Goal: Navigation & Orientation: Understand site structure

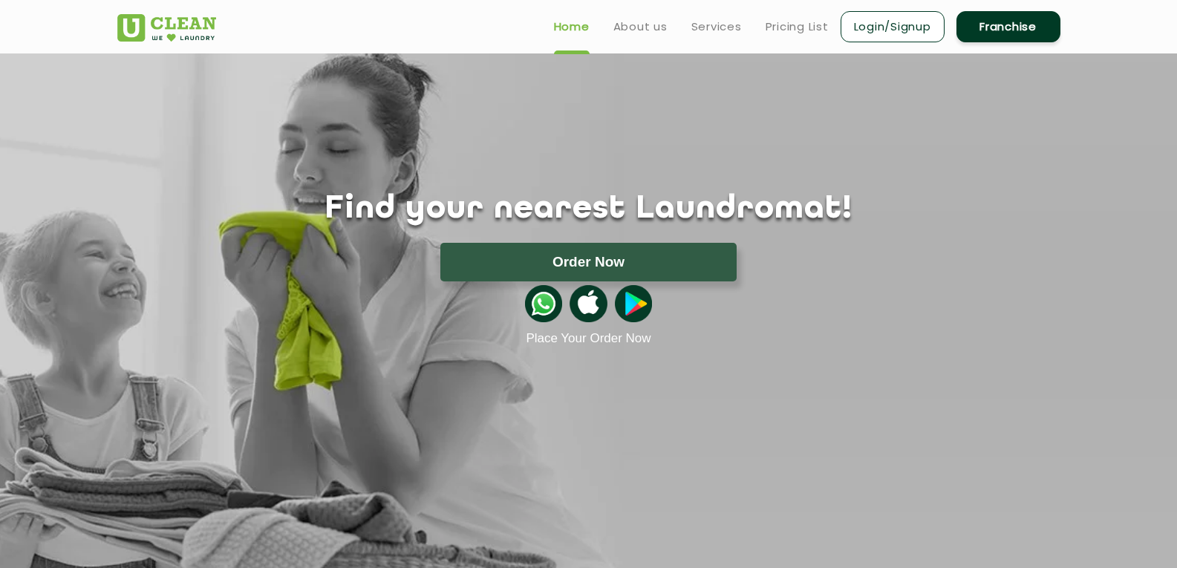
click at [261, 62] on div "Find your nearest Laundromat! Please select the location Order Now Place Your O…" at bounding box center [588, 199] width 965 height 292
drag, startPoint x: 592, startPoint y: 71, endPoint x: 338, endPoint y: 116, distance: 257.0
drag, startPoint x: 338, startPoint y: 116, endPoint x: 163, endPoint y: 223, distance: 206.2
click at [163, 223] on h1 "Find your nearest Laundromat!" at bounding box center [588, 209] width 965 height 37
click at [570, 23] on link "Home" at bounding box center [572, 27] width 36 height 18
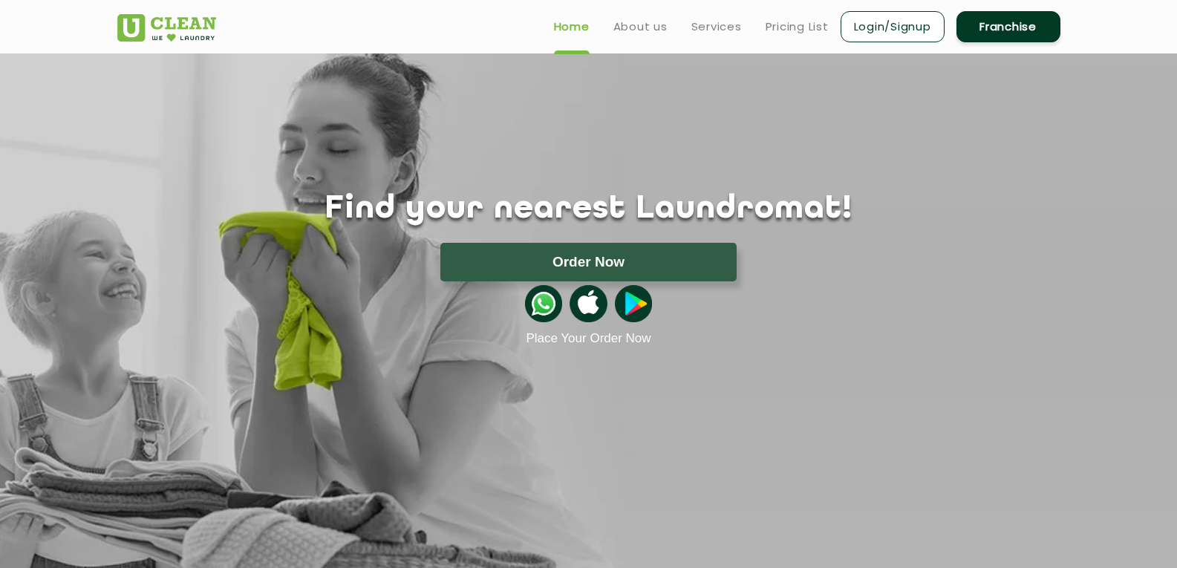
click at [486, 55] on div "Find your nearest Laundromat! Please select the location Order Now Place Your O…" at bounding box center [588, 199] width 965 height 292
drag, startPoint x: 471, startPoint y: 15, endPoint x: 481, endPoint y: 24, distance: 14.2
click at [481, 24] on div "Home About us Services Pricing List Login/Signup Franchise" at bounding box center [588, 24] width 965 height 40
click at [526, 49] on header "Home About us Services Pricing List Login/Signup Franchise" at bounding box center [588, 26] width 1177 height 53
click at [641, 23] on link "About us" at bounding box center [640, 27] width 54 height 18
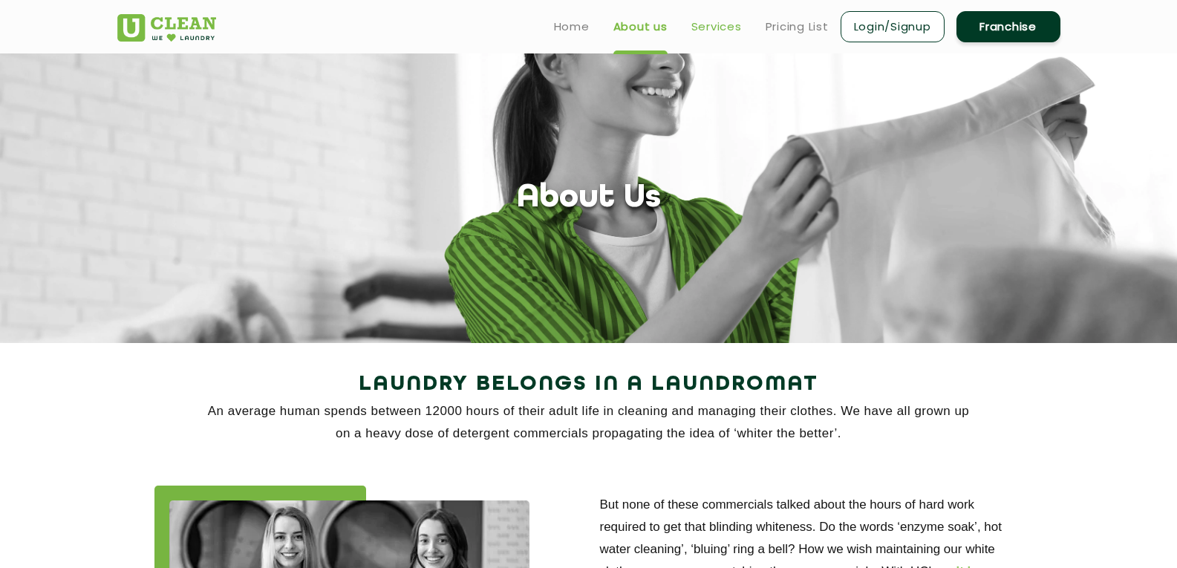
click at [709, 30] on link "Services" at bounding box center [716, 27] width 50 height 18
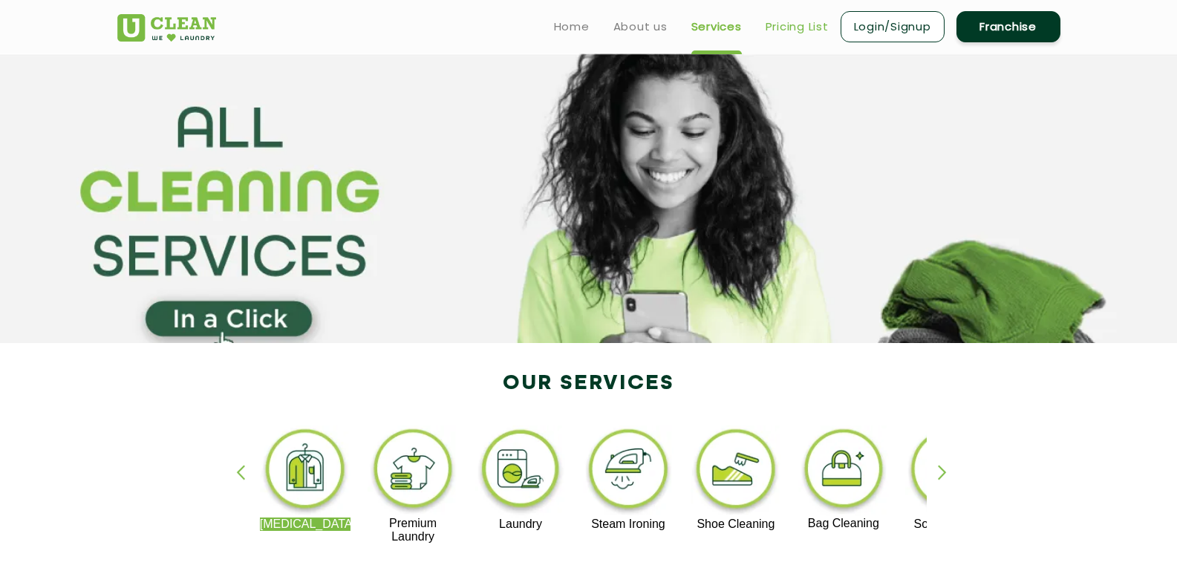
click at [792, 33] on link "Pricing List" at bounding box center [796, 27] width 63 height 18
